Goal: Entertainment & Leisure: Consume media (video, audio)

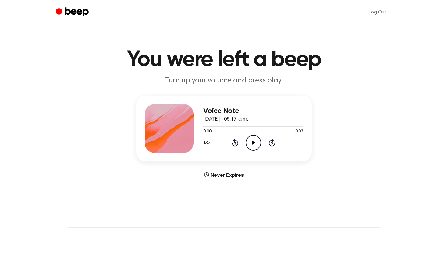
click at [253, 140] on icon "Play Audio" at bounding box center [254, 143] width 16 height 16
click at [254, 139] on icon "Play Audio" at bounding box center [254, 143] width 16 height 16
click at [254, 139] on icon "Pause Audio" at bounding box center [254, 143] width 16 height 16
click at [253, 142] on icon at bounding box center [253, 143] width 3 height 4
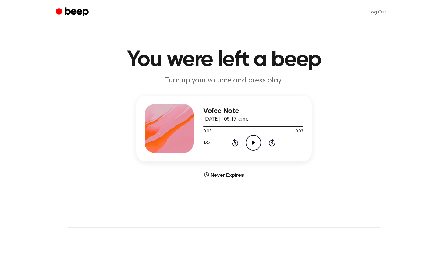
click at [253, 142] on icon at bounding box center [253, 143] width 3 height 4
click at [252, 143] on icon at bounding box center [253, 143] width 3 height 4
click at [254, 141] on icon at bounding box center [253, 143] width 3 height 4
click at [252, 145] on icon "Play Audio" at bounding box center [254, 143] width 16 height 16
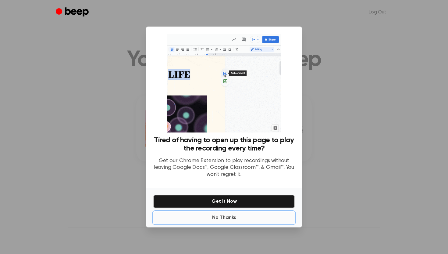
click at [222, 216] on button "No Thanks" at bounding box center [223, 217] width 141 height 12
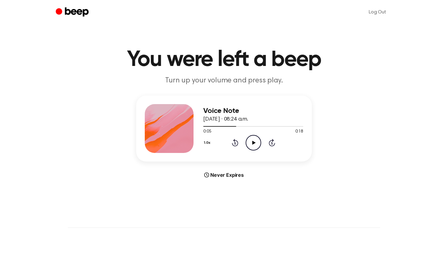
click at [254, 147] on icon "Play Audio" at bounding box center [254, 143] width 16 height 16
click at [253, 144] on icon "Pause Audio" at bounding box center [254, 143] width 16 height 16
